Goal: Task Accomplishment & Management: Complete application form

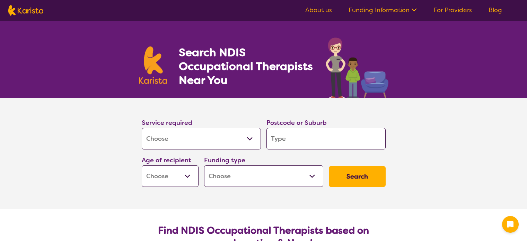
select select "[MEDICAL_DATA]"
click at [290, 136] on input "search" at bounding box center [325, 138] width 119 height 21
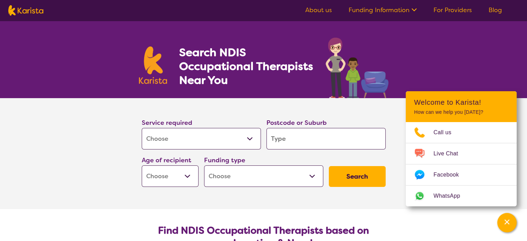
type input "L"
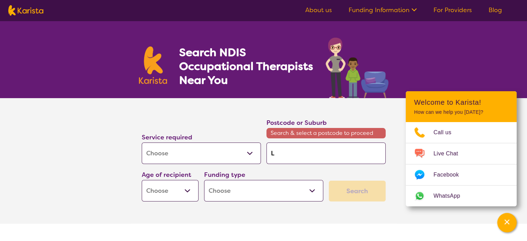
type input "Lo"
type input "Loc"
type input "Loch"
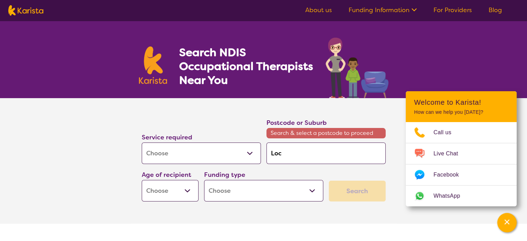
type input "Loch"
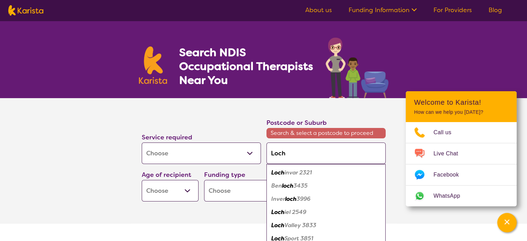
type input "Lochi"
type input "Lochie"
type input "Lochiel"
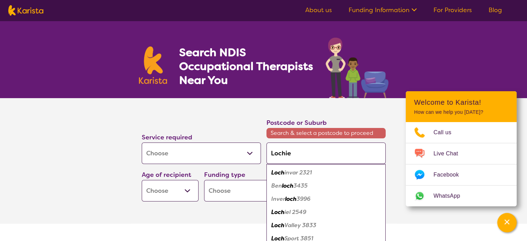
type input "Lochiel"
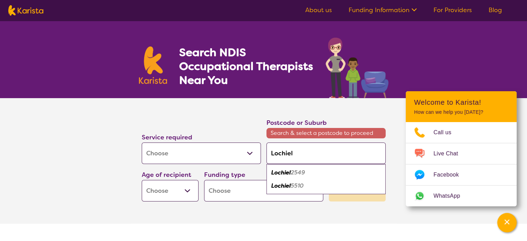
click at [281, 171] on em "Lochiel" at bounding box center [280, 172] width 19 height 7
type input "2549"
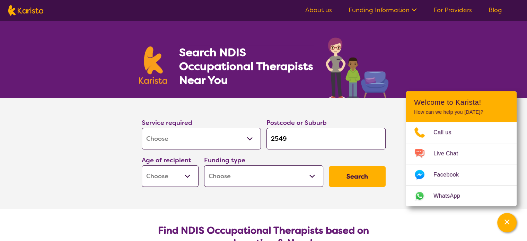
click at [187, 175] on select "Early Childhood - 0 to 9 Child - 10 to 11 Adolescent - 12 to 17 Adult - 18 to 6…" at bounding box center [170, 175] width 57 height 21
select select "AD"
click at [142, 165] on select "Early Childhood - 0 to 9 Child - 10 to 11 Adolescent - 12 to 17 Adult - 18 to 6…" at bounding box center [170, 175] width 57 height 21
select select "AD"
click at [246, 173] on select "Home Care Package (HCP) National Disability Insurance Scheme (NDIS) I don't know" at bounding box center [263, 175] width 119 height 21
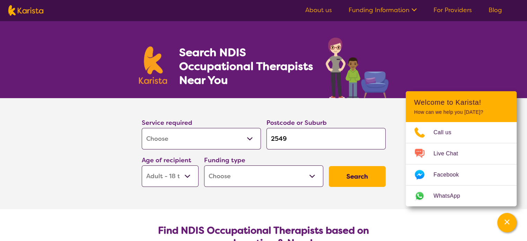
select select "NDIS"
click at [204, 165] on select "Home Care Package (HCP) National Disability Insurance Scheme (NDIS) I don't know" at bounding box center [263, 175] width 119 height 21
select select "NDIS"
click at [364, 175] on button "Search" at bounding box center [357, 176] width 57 height 21
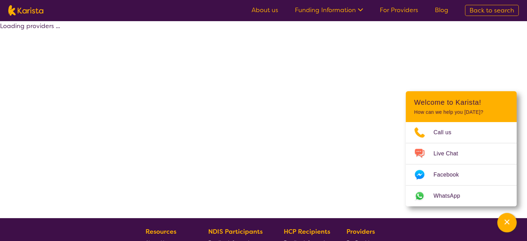
select select "by_score"
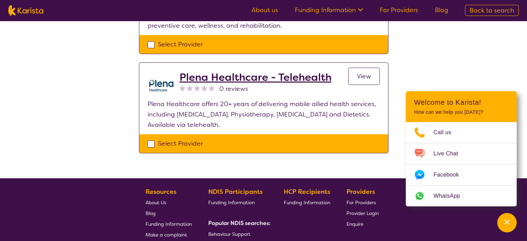
scroll to position [208, 0]
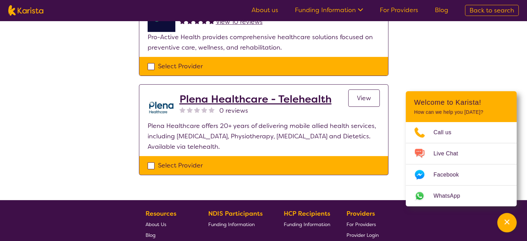
click at [248, 99] on h2 "Plena Healthcare - Telehealth" at bounding box center [255, 99] width 152 height 12
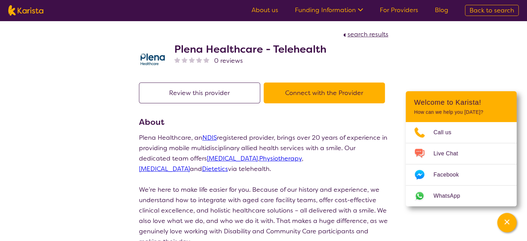
click at [207, 160] on link "[MEDICAL_DATA]" at bounding box center [232, 158] width 51 height 8
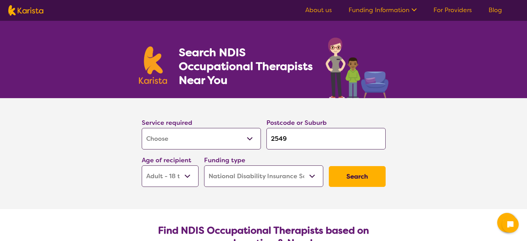
select select "[MEDICAL_DATA]"
select select "AD"
select select "NDIS"
select select "[MEDICAL_DATA]"
select select "AD"
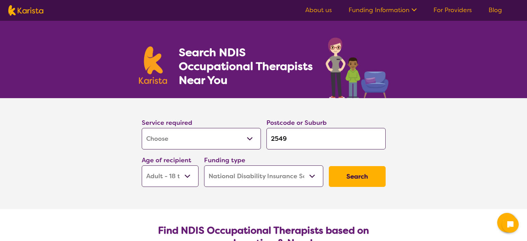
select select "NDIS"
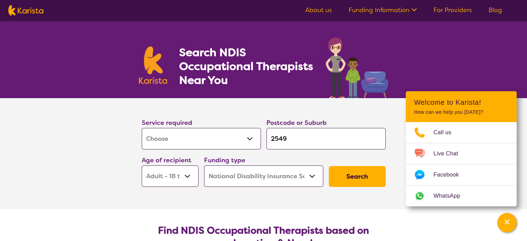
click at [362, 176] on button "Search" at bounding box center [357, 176] width 57 height 21
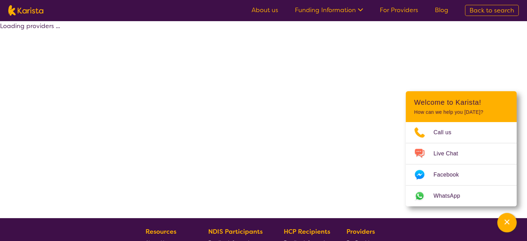
select select "by_score"
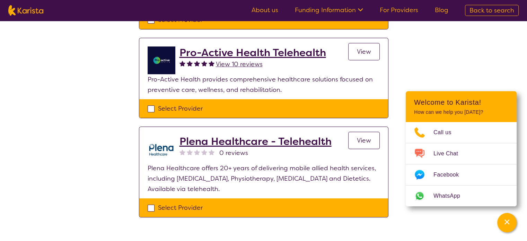
scroll to position [173, 0]
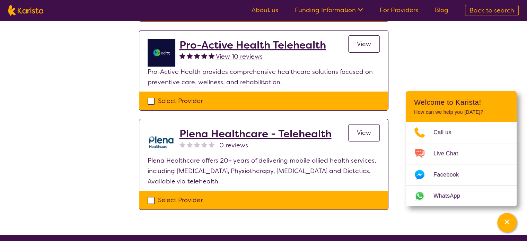
click at [360, 131] on span "View" at bounding box center [364, 132] width 14 height 8
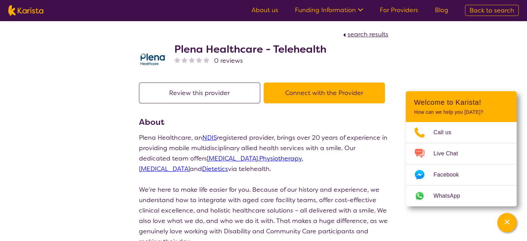
click at [305, 86] on button "Connect with the Provider" at bounding box center [323, 92] width 121 height 21
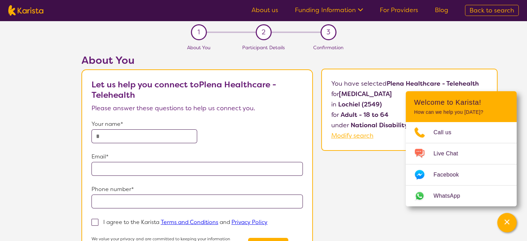
click at [146, 131] on input "text" at bounding box center [144, 136] width 106 height 14
type input "**********"
drag, startPoint x: 123, startPoint y: 168, endPoint x: 127, endPoint y: 168, distance: 4.5
click at [123, 168] on input "email" at bounding box center [197, 169] width 212 height 14
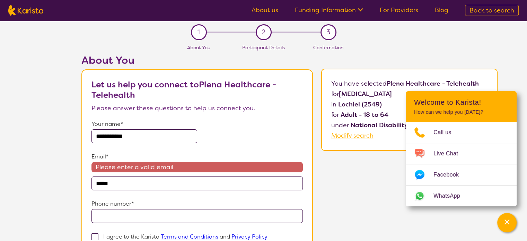
type input "**********"
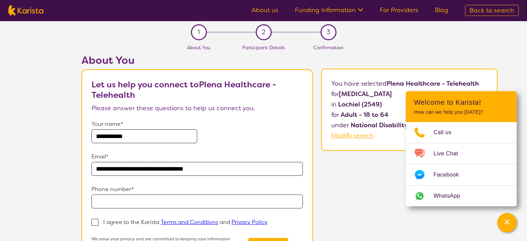
click at [132, 199] on input "tel" at bounding box center [197, 201] width 212 height 14
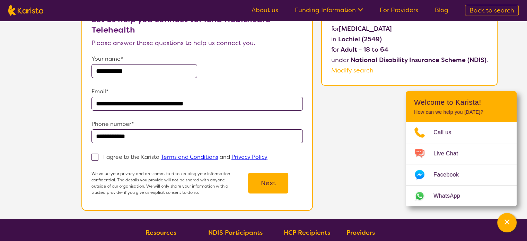
scroll to position [69, 0]
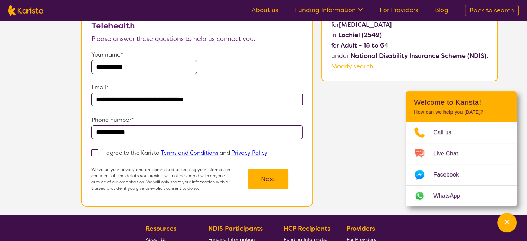
type input "**********"
drag, startPoint x: 97, startPoint y: 150, endPoint x: 123, endPoint y: 153, distance: 26.9
click at [97, 149] on span at bounding box center [94, 152] width 7 height 7
click at [267, 150] on input "I agree to the Karista Terms and Conditions and Privacy Policy" at bounding box center [269, 152] width 5 height 5
checkbox input "true"
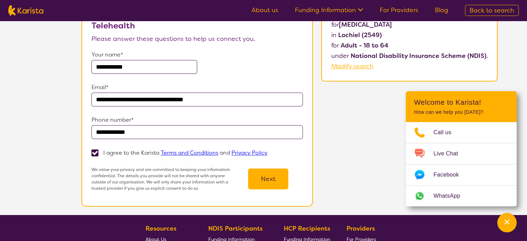
click at [264, 176] on button "Next" at bounding box center [268, 178] width 40 height 21
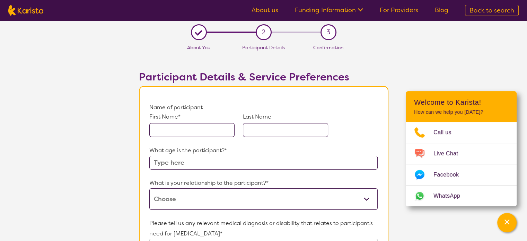
click at [184, 128] on input "text" at bounding box center [191, 130] width 85 height 14
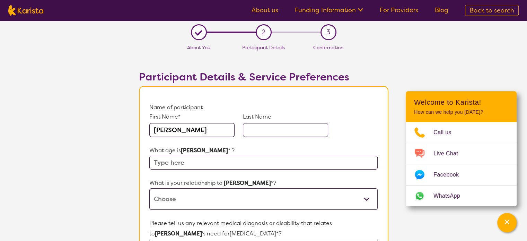
type input "[PERSON_NAME]"
type input "20"
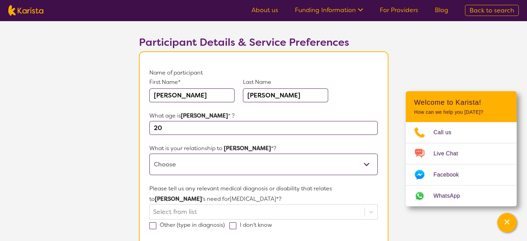
scroll to position [138, 0]
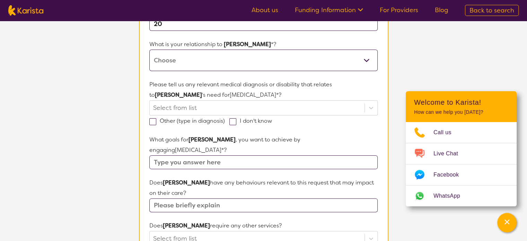
click at [370, 65] on select "This request is for myself I am their parent I am their child I am their spouse…" at bounding box center [263, 60] width 228 height 21
select select "I am their Support Coordinator"
click at [149, 50] on select "This request is for myself I am their parent I am their child I am their spouse…" at bounding box center [263, 60] width 228 height 21
click at [194, 105] on div at bounding box center [256, 108] width 207 height 12
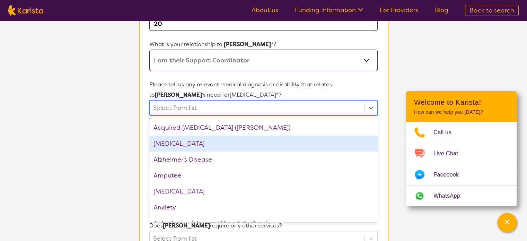
click at [177, 144] on div "[MEDICAL_DATA]" at bounding box center [263, 143] width 228 height 16
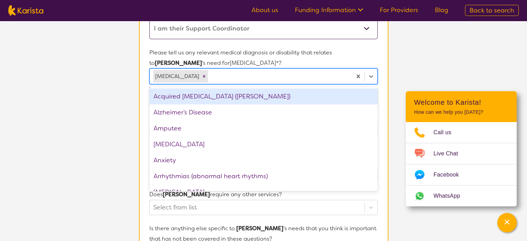
scroll to position [173, 0]
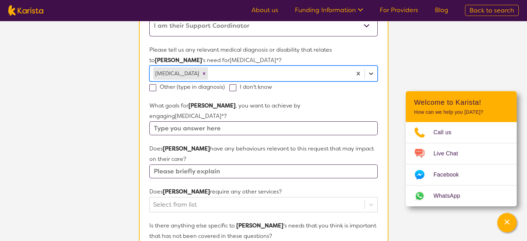
click at [372, 74] on icon at bounding box center [370, 73] width 7 height 7
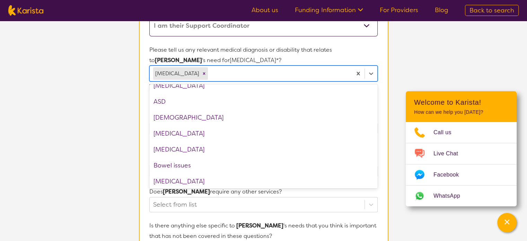
scroll to position [104, 0]
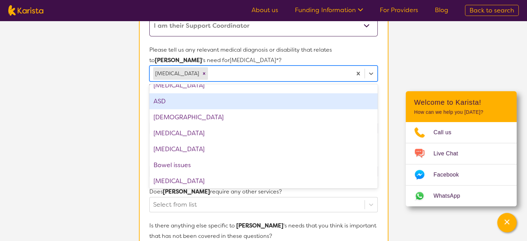
click at [176, 100] on div "ASD" at bounding box center [263, 101] width 228 height 16
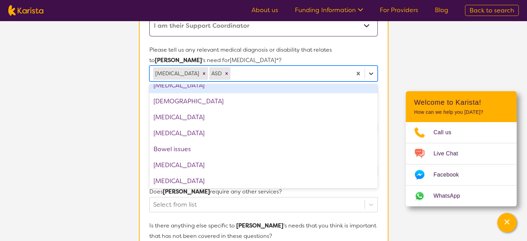
click at [368, 70] on icon at bounding box center [370, 73] width 7 height 7
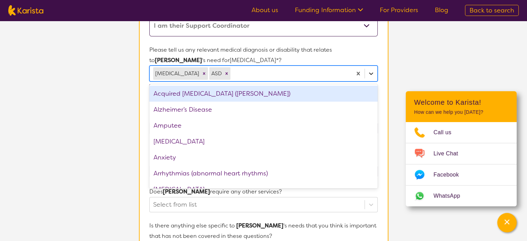
click at [377, 74] on div "ADHD ASD" at bounding box center [263, 73] width 228 height 16
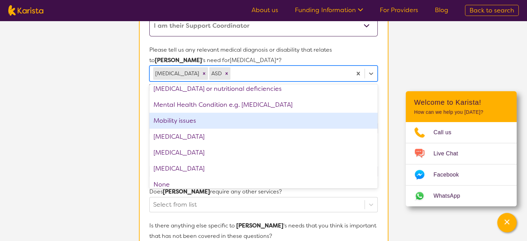
scroll to position [589, 0]
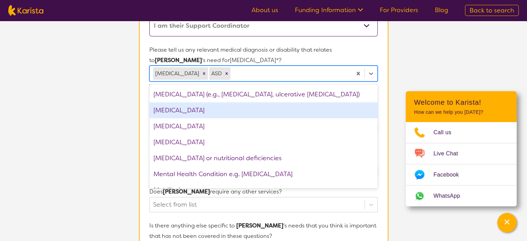
drag, startPoint x: 212, startPoint y: 110, endPoint x: 217, endPoint y: 110, distance: 4.5
click at [212, 110] on div "[MEDICAL_DATA]" at bounding box center [263, 110] width 228 height 16
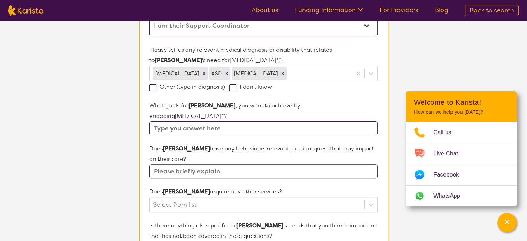
click at [386, 70] on section "Name of participant First Name* Nicholas Last Name McMahon What age is Nicholas…" at bounding box center [263, 178] width 249 height 531
click at [213, 121] on input "text" at bounding box center [263, 128] width 228 height 14
type input "FCA"
type input "s"
click at [205, 121] on input "FCA" at bounding box center [263, 128] width 228 height 14
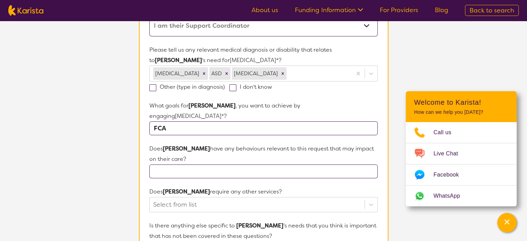
click at [183, 164] on input "text" at bounding box center [263, 171] width 228 height 14
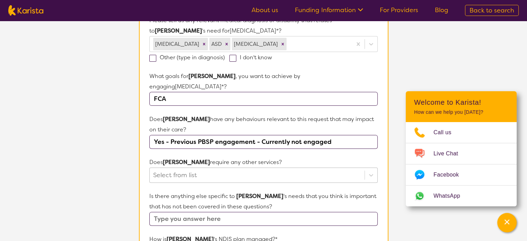
scroll to position [242, 0]
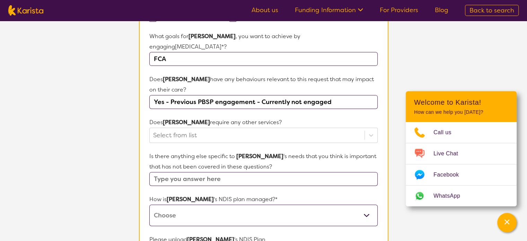
click at [340, 95] on input "Yes - Previous PBSP engagement - Currently not engaged" at bounding box center [263, 102] width 228 height 14
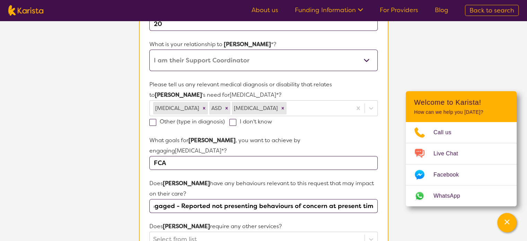
scroll to position [35, 0]
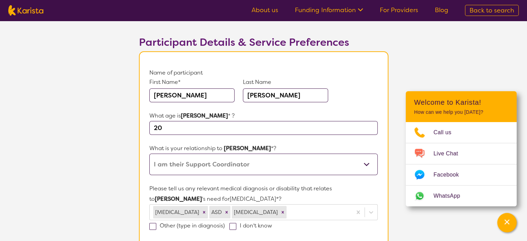
type input "Yes - Previous PBSP engagement - Currently not engaged - Reported not presentin…"
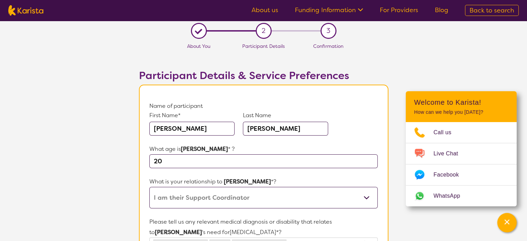
scroll to position [0, 0]
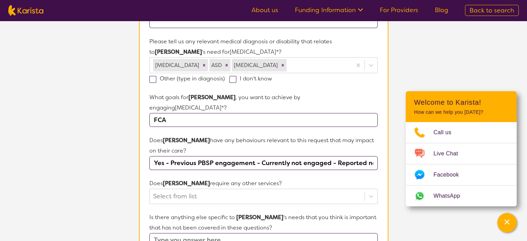
scroll to position [242, 0]
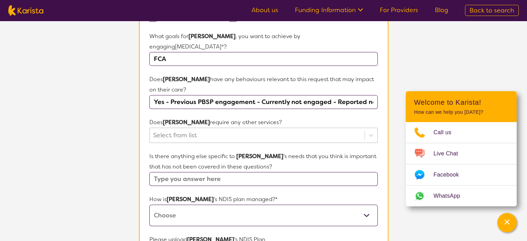
click at [191, 129] on div at bounding box center [256, 135] width 207 height 12
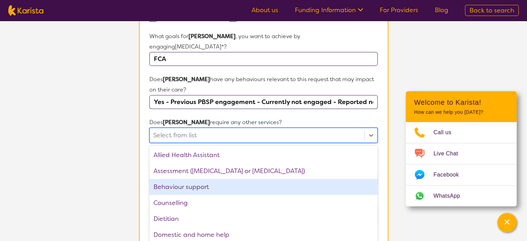
click at [204, 179] on div "Behaviour support" at bounding box center [263, 187] width 228 height 16
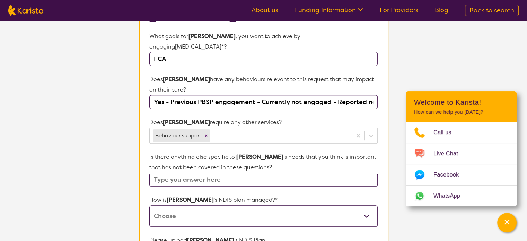
click at [279, 98] on form "Name of participant First Name* Nicholas Last Name McMahon What age is Nicholas…" at bounding box center [263, 110] width 228 height 500
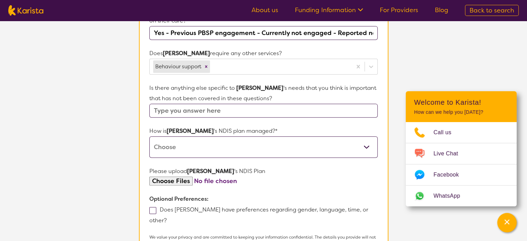
scroll to position [312, 0]
click at [211, 103] on input "text" at bounding box center [263, 110] width 228 height 14
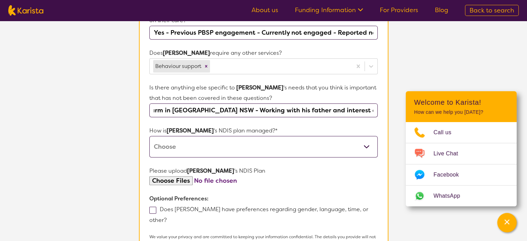
scroll to position [0, 115]
type input "Nicholas is situated on a farm in Lochiel NSW - Working with his father and int…"
click at [255, 137] on select "Self-managed NDIS plan Managed by a registered plan management provider (not th…" at bounding box center [263, 146] width 228 height 21
select select "Plan Managed"
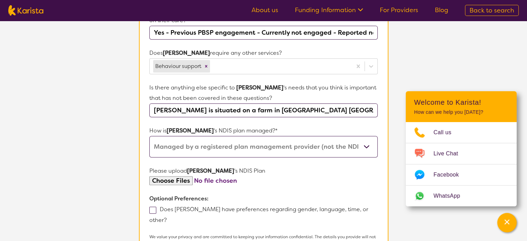
click at [149, 136] on select "Self-managed NDIS plan Managed by a registered plan management provider (not th…" at bounding box center [263, 146] width 228 height 21
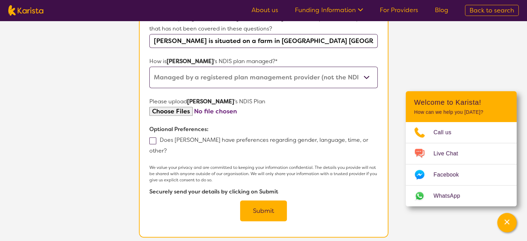
scroll to position [277, 0]
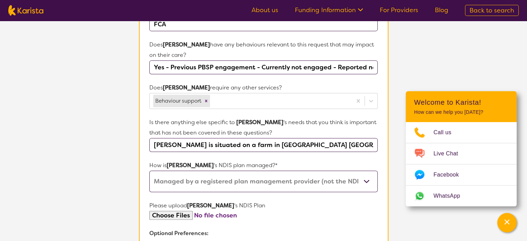
click at [470, 70] on section "L About You 2 Participant Details 3 Confirmation Participant Details & Service …" at bounding box center [263, 55] width 527 height 622
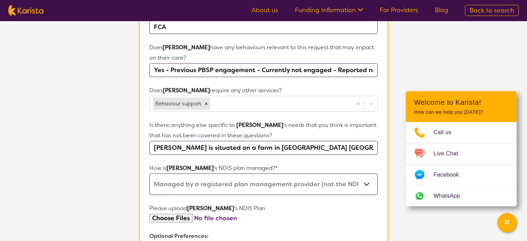
scroll to position [381, 0]
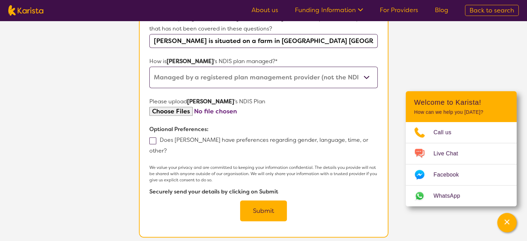
click at [266, 200] on button "Submit" at bounding box center [263, 210] width 47 height 21
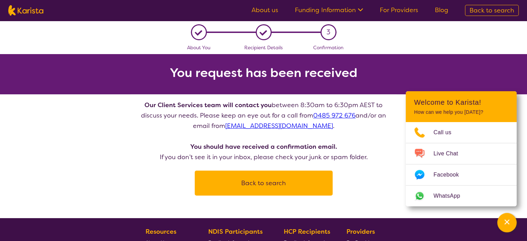
click at [267, 181] on button "Back to search" at bounding box center [263, 182] width 121 height 21
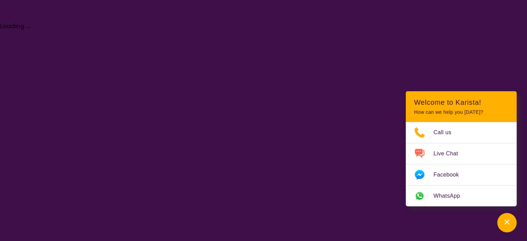
select select "[MEDICAL_DATA]"
select select "AD"
select select "NDIS"
select select "[MEDICAL_DATA]"
select select "AD"
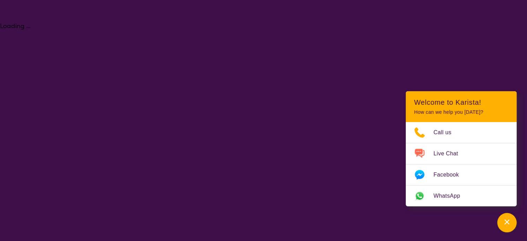
select select "NDIS"
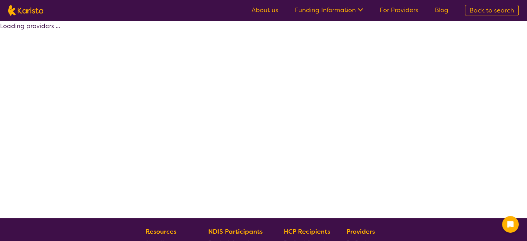
select select "by_score"
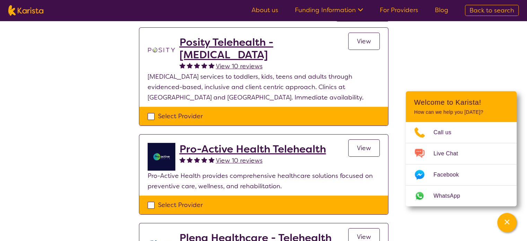
scroll to position [69, 0]
click at [362, 145] on span "View" at bounding box center [364, 148] width 14 height 8
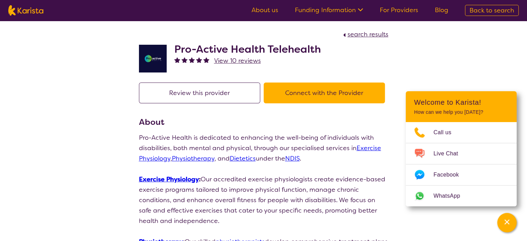
click at [315, 90] on button "Connect with the Provider" at bounding box center [323, 92] width 121 height 21
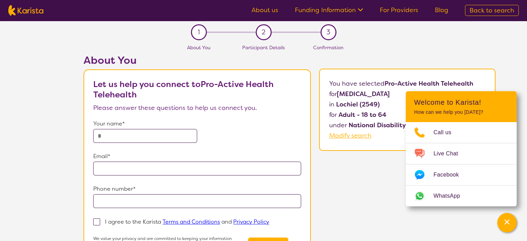
click at [143, 132] on input "text" at bounding box center [145, 136] width 104 height 14
type input "**********"
click at [123, 167] on input "email" at bounding box center [197, 168] width 208 height 14
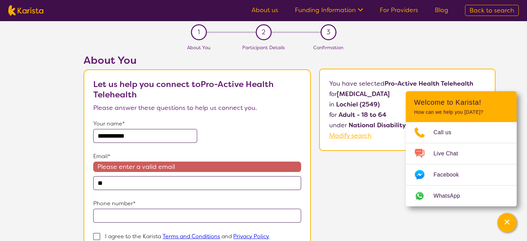
type input "*"
type input "**********"
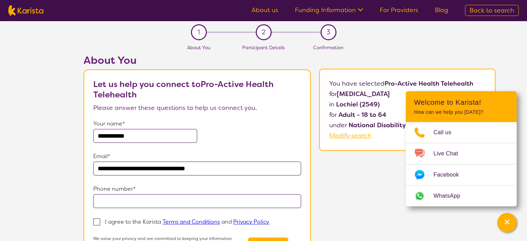
click at [138, 204] on input "tel" at bounding box center [197, 201] width 208 height 14
type input "**********"
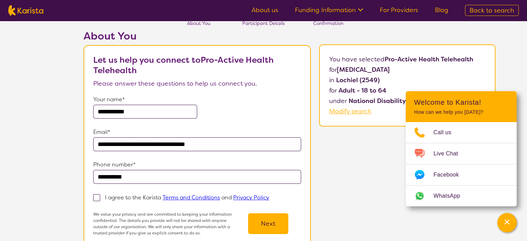
scroll to position [69, 0]
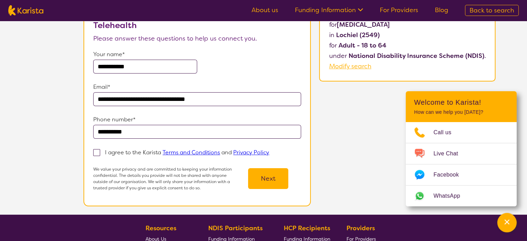
click at [97, 150] on span at bounding box center [96, 152] width 7 height 7
click at [269, 150] on input "I agree to the Karista Terms and Conditions and Privacy Policy" at bounding box center [271, 152] width 5 height 5
checkbox input "true"
click at [267, 175] on button "Next" at bounding box center [268, 178] width 40 height 21
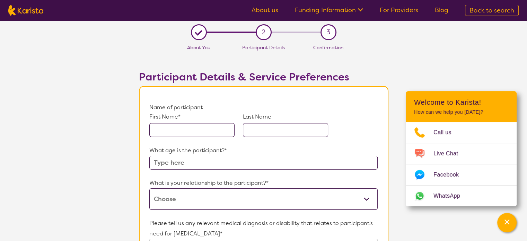
click at [194, 131] on input "text" at bounding box center [191, 130] width 85 height 14
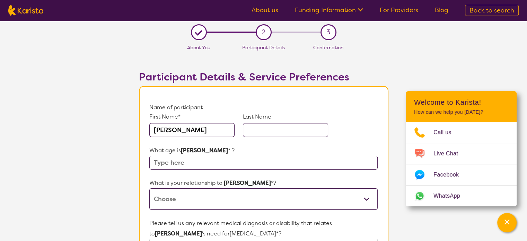
type input "[PERSON_NAME]"
click at [191, 165] on input "text" at bounding box center [263, 162] width 228 height 14
type input "20"
click at [183, 200] on select "This request is for myself I am their parent I am their child I am their spouse…" at bounding box center [263, 198] width 228 height 21
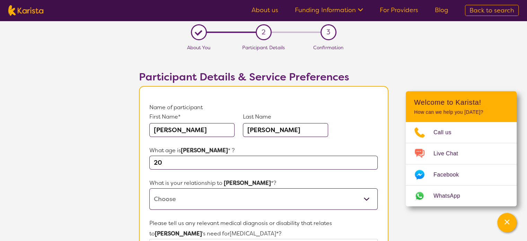
select select "I am their Support Coordinator"
click at [149, 188] on select "This request is for myself I am their parent I am their child I am their spouse…" at bounding box center [263, 198] width 228 height 21
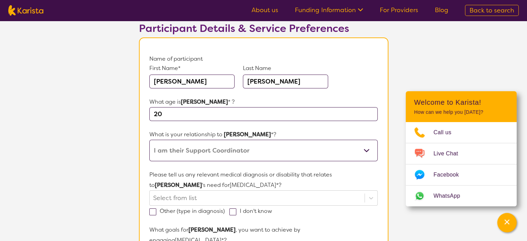
scroll to position [173, 0]
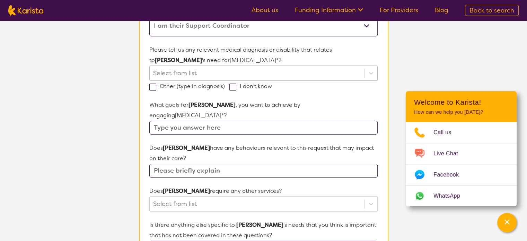
click at [188, 72] on div at bounding box center [256, 73] width 207 height 12
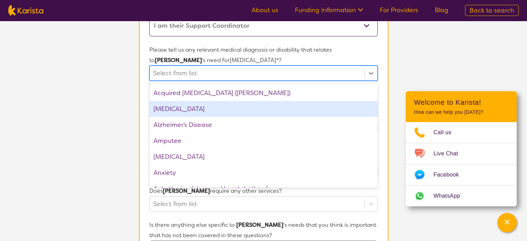
click at [181, 108] on div "[MEDICAL_DATA]" at bounding box center [263, 109] width 228 height 16
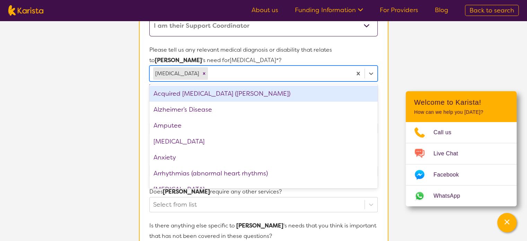
click at [308, 72] on div at bounding box center [278, 74] width 139 height 12
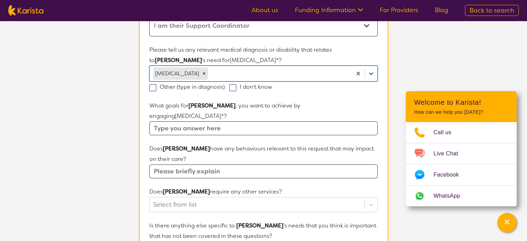
click at [373, 71] on icon at bounding box center [370, 73] width 7 height 7
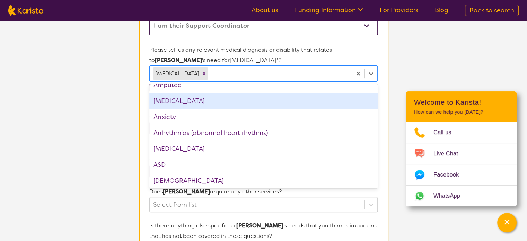
scroll to position [69, 0]
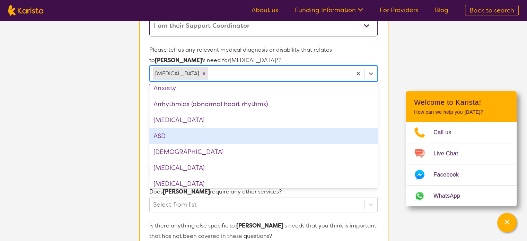
click at [173, 135] on div "ASD" at bounding box center [263, 136] width 228 height 16
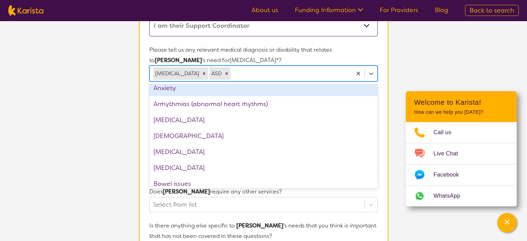
drag, startPoint x: 373, startPoint y: 70, endPoint x: 271, endPoint y: 81, distance: 102.4
click at [373, 71] on icon at bounding box center [370, 73] width 7 height 7
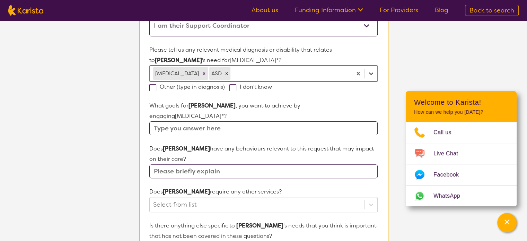
click at [369, 71] on icon at bounding box center [370, 73] width 7 height 7
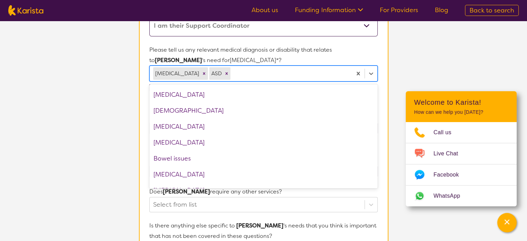
scroll to position [138, 0]
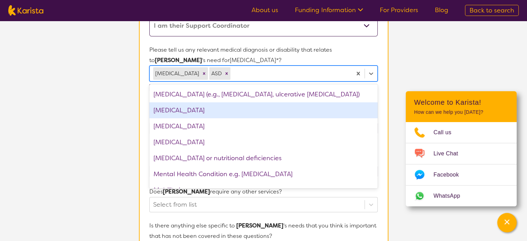
drag, startPoint x: 211, startPoint y: 110, endPoint x: 217, endPoint y: 108, distance: 6.9
click at [211, 109] on div "[MEDICAL_DATA]" at bounding box center [263, 110] width 228 height 16
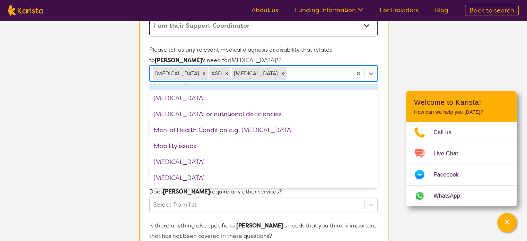
scroll to position [658, 0]
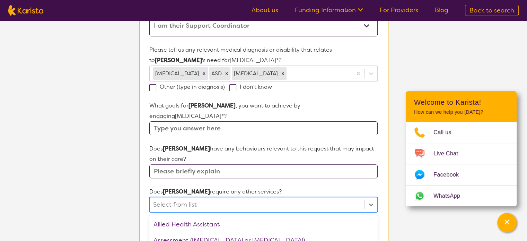
drag, startPoint x: 208, startPoint y: 198, endPoint x: 209, endPoint y: 194, distance: 4.9
click at [208, 197] on div "option Behaviour support focused, 3 of 21. 21 results available. Use Up and Dow…" at bounding box center [263, 204] width 228 height 15
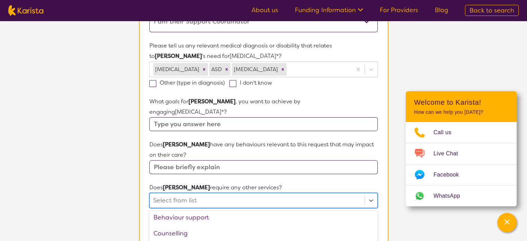
scroll to position [173, 0]
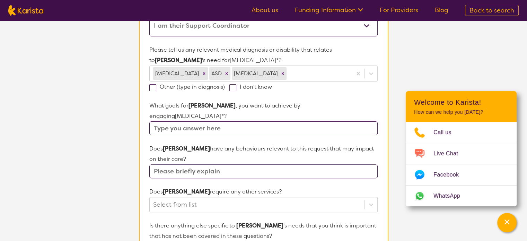
drag, startPoint x: 194, startPoint y: 118, endPoint x: 205, endPoint y: 117, distance: 11.1
click at [194, 121] on input "text" at bounding box center [263, 128] width 228 height 14
type input "FCA"
click at [185, 164] on input "text" at bounding box center [263, 171] width 228 height 14
type input "Yes - Previous PBSP engagement - Currently not engaged - Reported not presentin…"
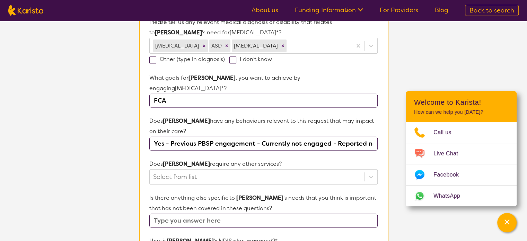
scroll to position [242, 0]
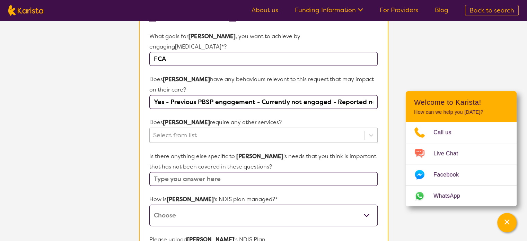
click at [195, 129] on div at bounding box center [256, 135] width 207 height 12
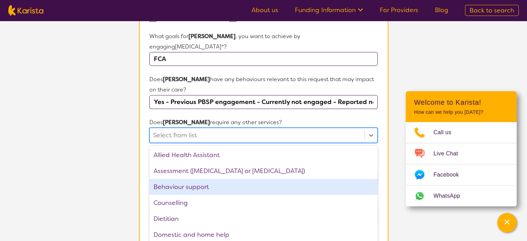
click at [190, 179] on div "Behaviour support" at bounding box center [263, 187] width 228 height 16
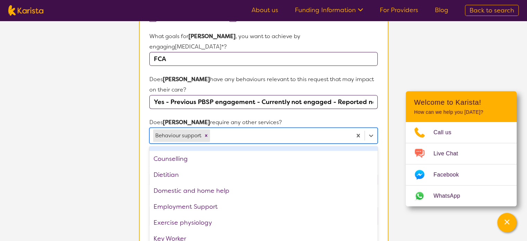
scroll to position [69, 0]
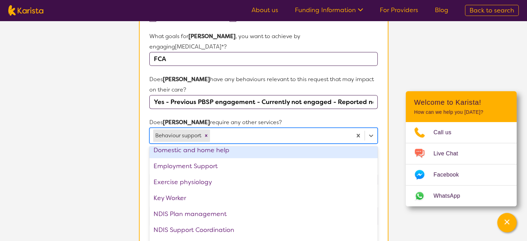
click at [148, 103] on section "Name of participant First Name* [PERSON_NAME] Last Name [PERSON_NAME] What age …" at bounding box center [263, 110] width 249 height 532
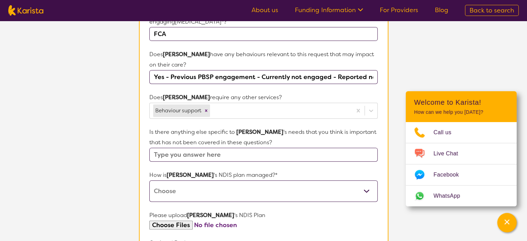
scroll to position [312, 0]
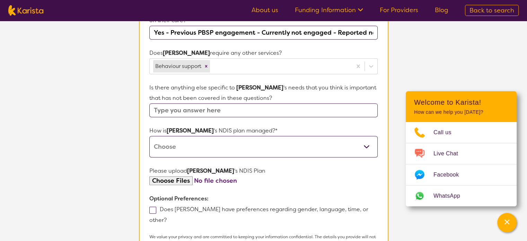
click at [242, 136] on select "Self-managed NDIS plan Managed by a registered plan management provider (not th…" at bounding box center [263, 146] width 228 height 21
select select "Plan Managed"
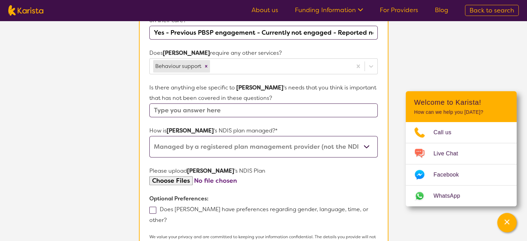
click at [149, 136] on select "Self-managed NDIS plan Managed by a registered plan management provider (not th…" at bounding box center [263, 146] width 228 height 21
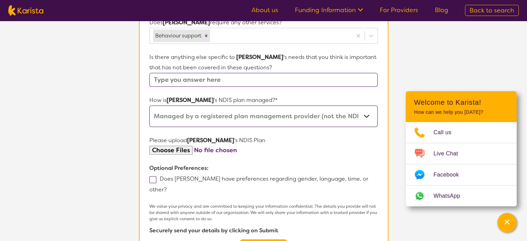
scroll to position [381, 0]
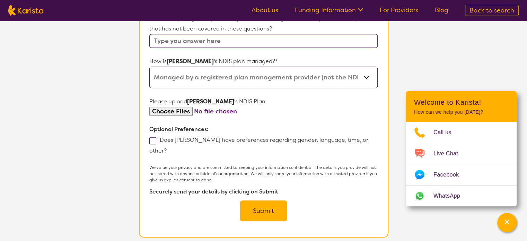
click at [259, 200] on button "Submit" at bounding box center [263, 210] width 47 height 21
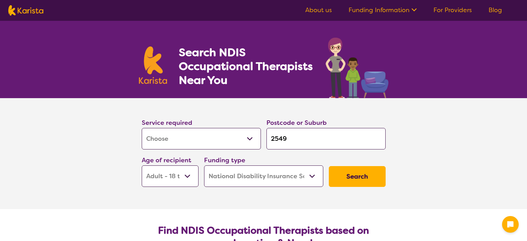
select select "[MEDICAL_DATA]"
select select "AD"
select select "NDIS"
select select "[MEDICAL_DATA]"
select select "AD"
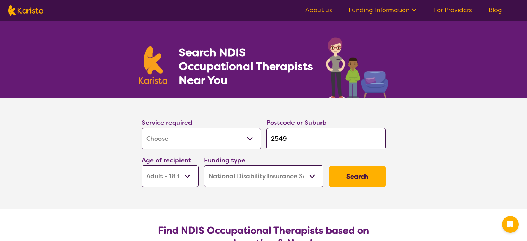
select select "NDIS"
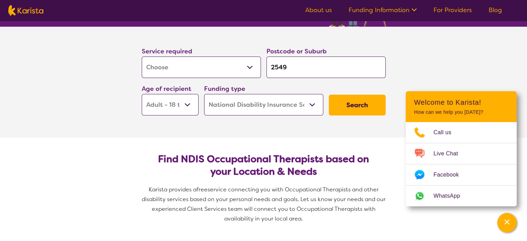
scroll to position [35, 0]
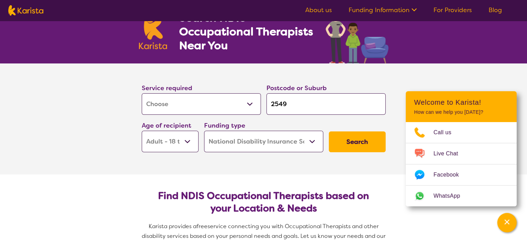
click at [356, 139] on button "Search" at bounding box center [357, 141] width 57 height 21
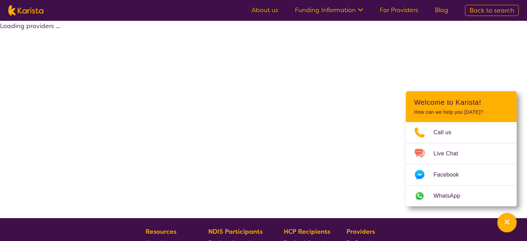
select select "by_score"
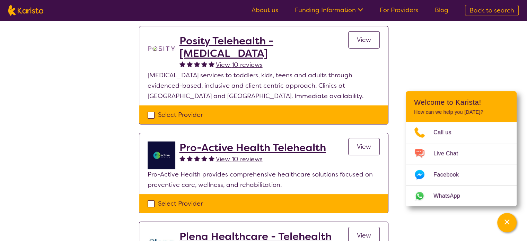
scroll to position [69, 0]
